Goal: Find specific page/section: Find specific page/section

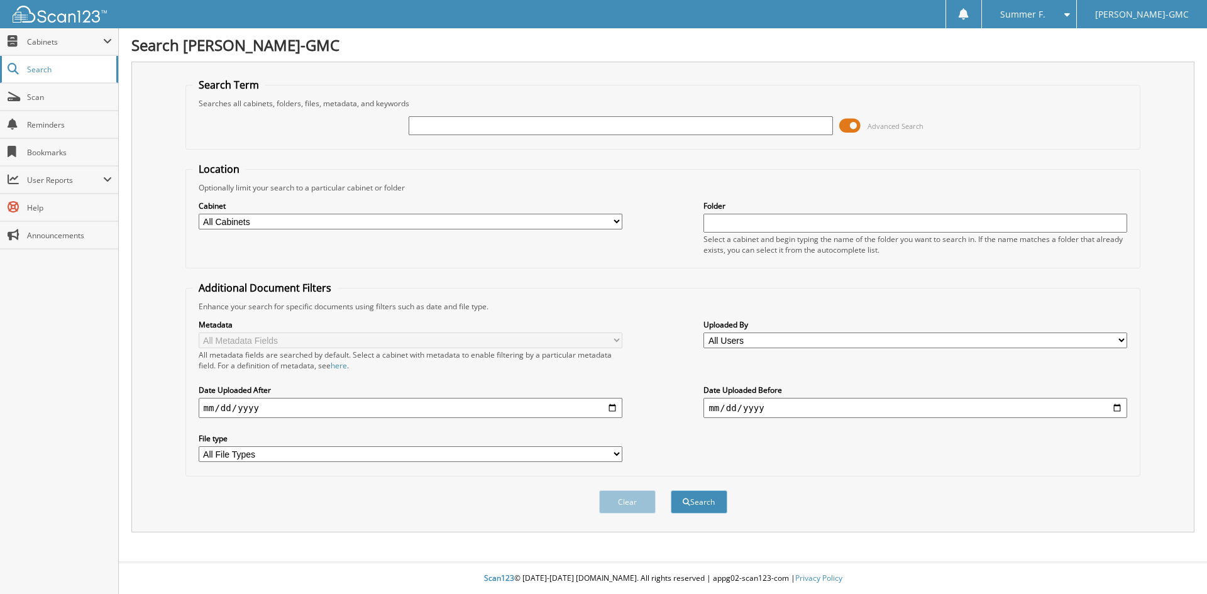
click at [84, 57] on link "Search" at bounding box center [59, 69] width 118 height 27
click at [82, 47] on span "Cabinets" at bounding box center [59, 41] width 118 height 27
click at [77, 43] on span "Cabinets" at bounding box center [65, 41] width 76 height 11
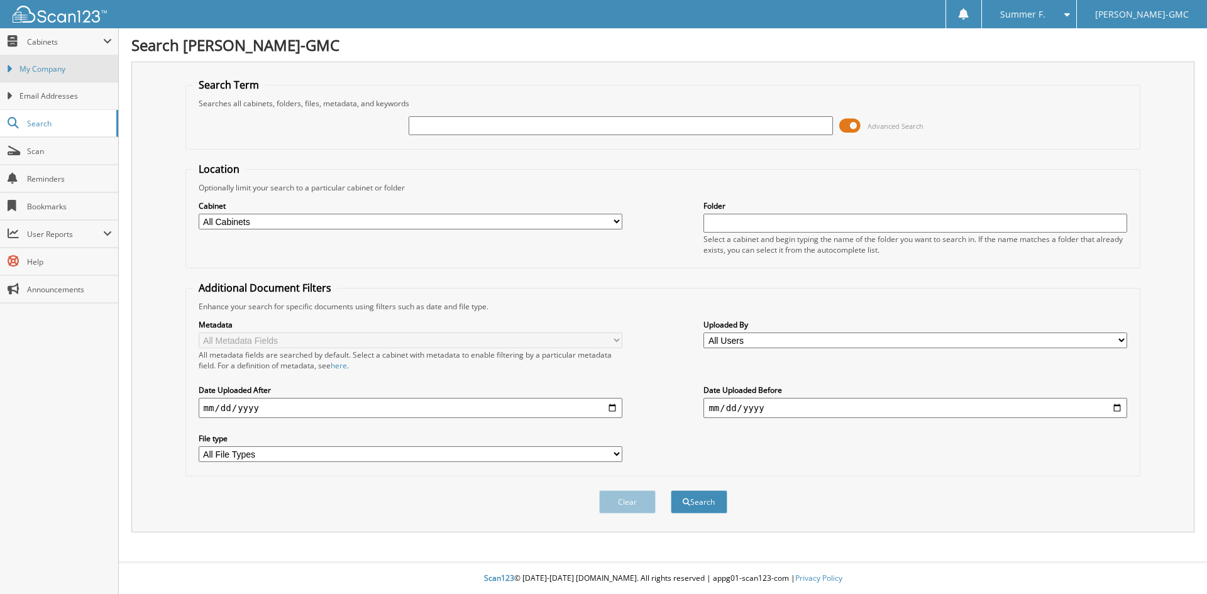
click at [68, 62] on link "My Company" at bounding box center [59, 68] width 118 height 27
